Goal: Transaction & Acquisition: Purchase product/service

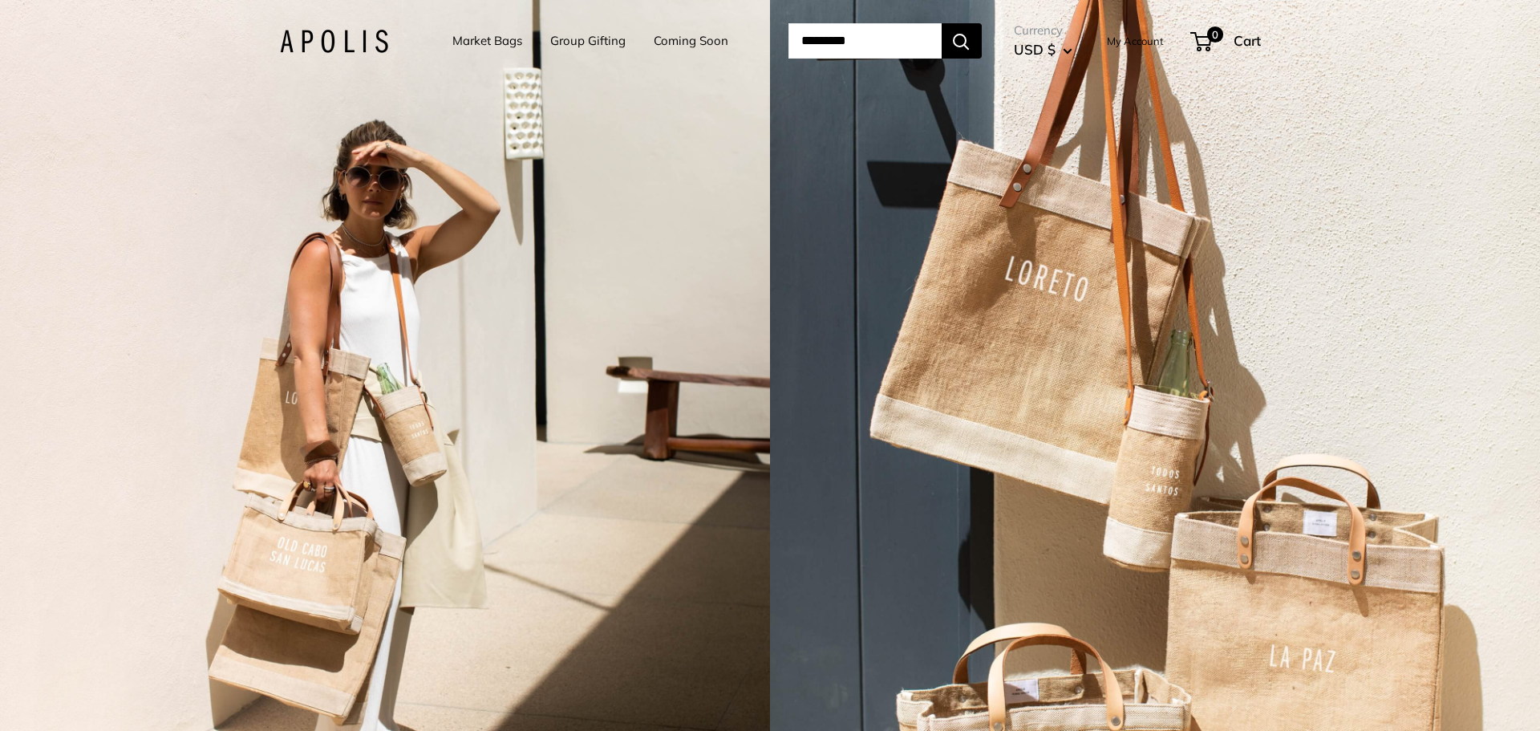
click at [379, 25] on div "Market Bags Group Gifting Coming Soon Need help? Text Us: 20919 hello@apolisglo…" at bounding box center [770, 41] width 981 height 50
click at [1136, 37] on link "My Account" at bounding box center [1135, 40] width 57 height 19
click at [708, 40] on link "Coming Soon" at bounding box center [691, 41] width 75 height 22
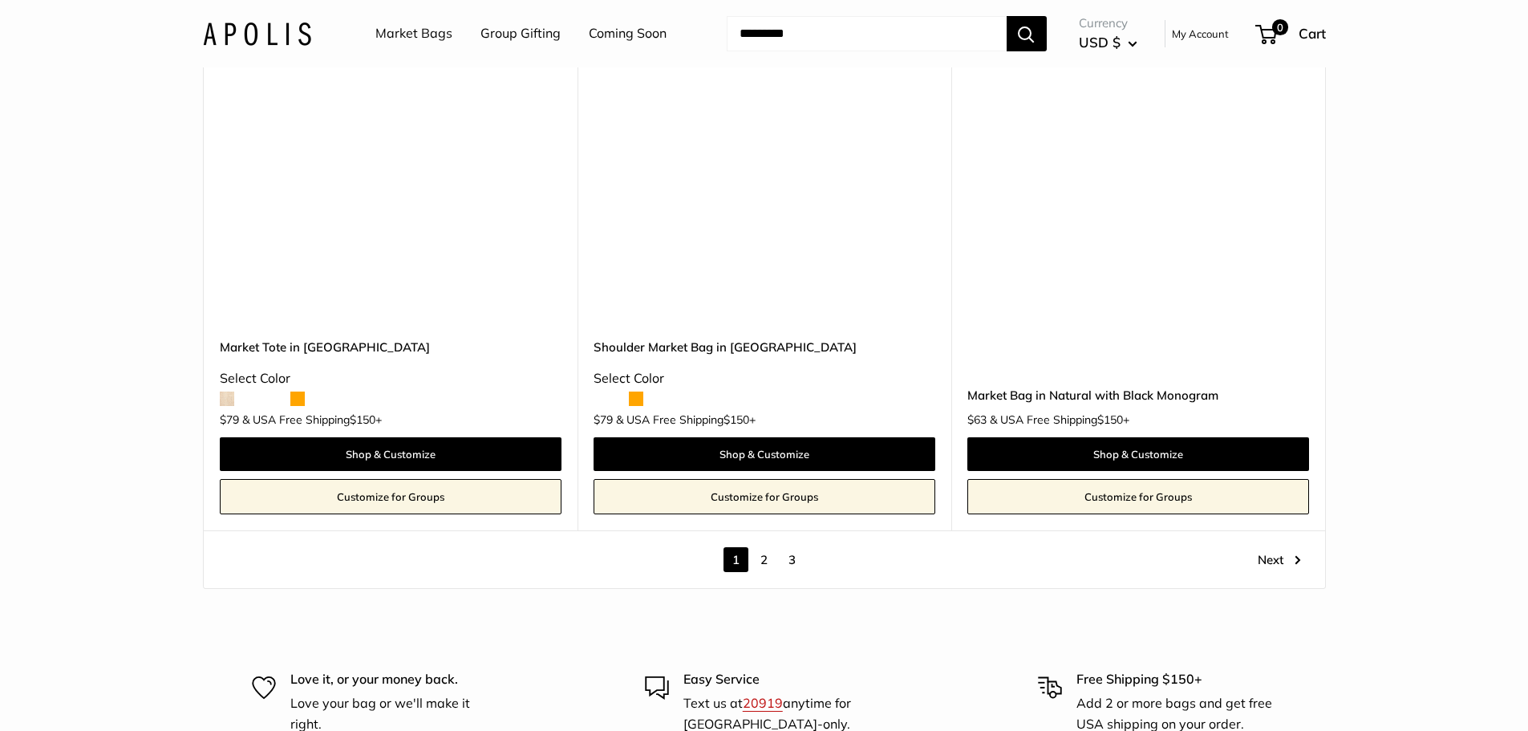
scroll to position [9785, 0]
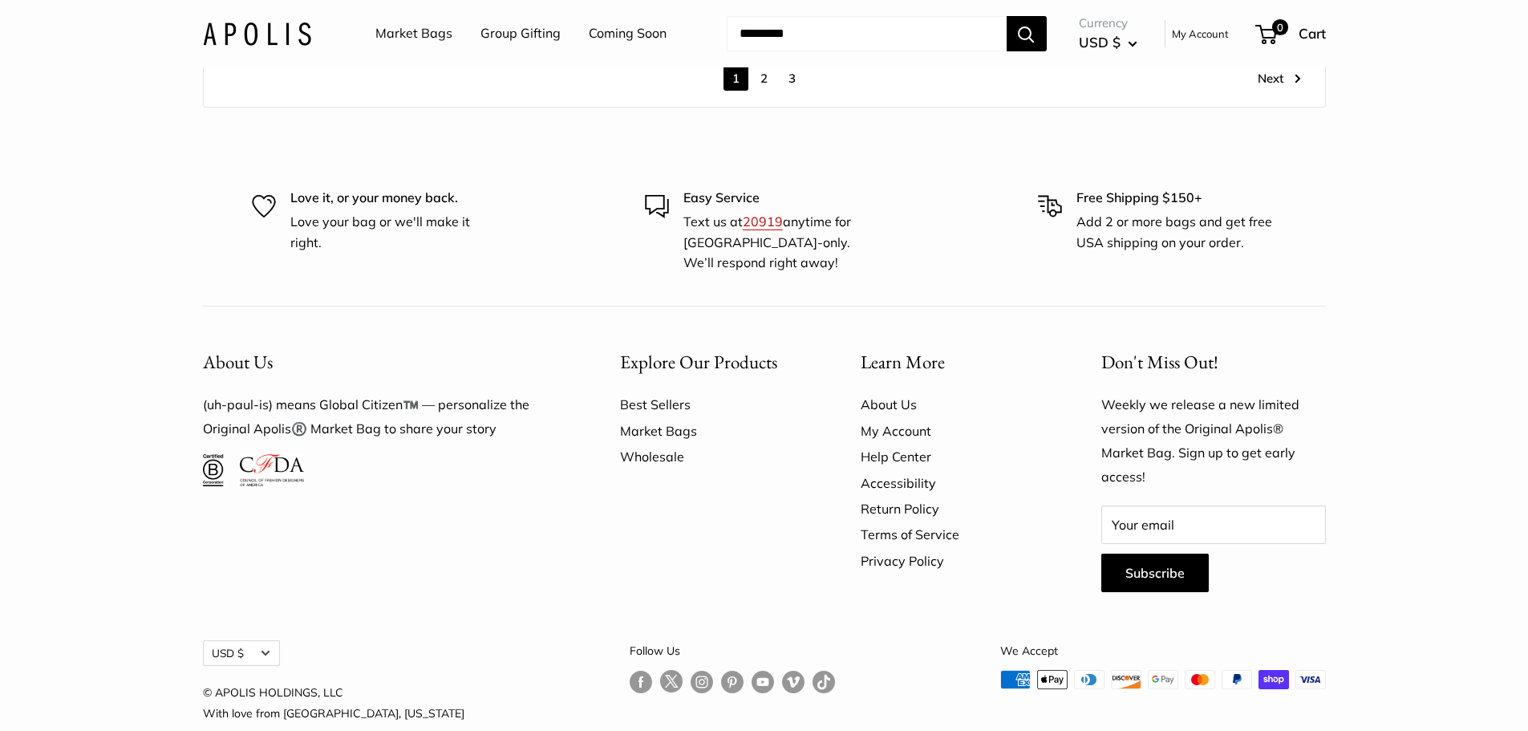
click at [651, 444] on link "Wholesale" at bounding box center [712, 457] width 184 height 26
